Goal: Check status

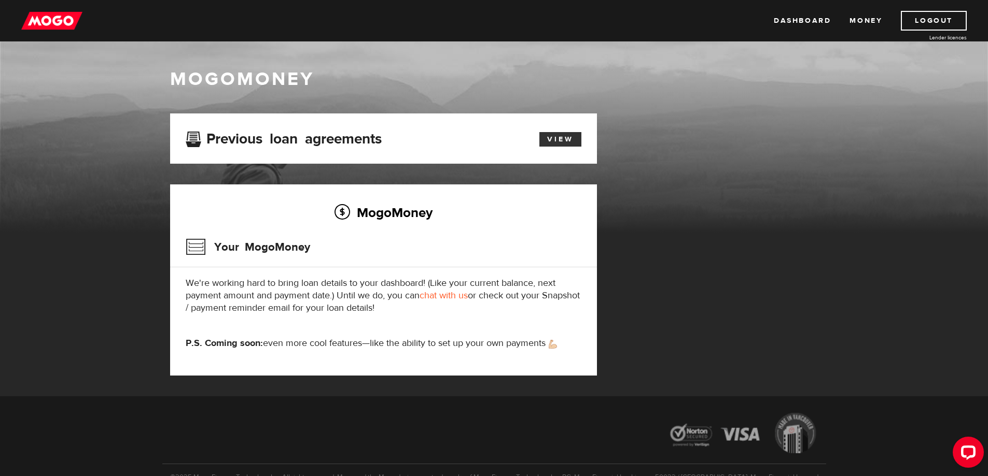
click at [559, 143] on link "View" at bounding box center [560, 139] width 42 height 15
click at [67, 24] on img at bounding box center [51, 21] width 61 height 20
